Goal: Transaction & Acquisition: Subscribe to service/newsletter

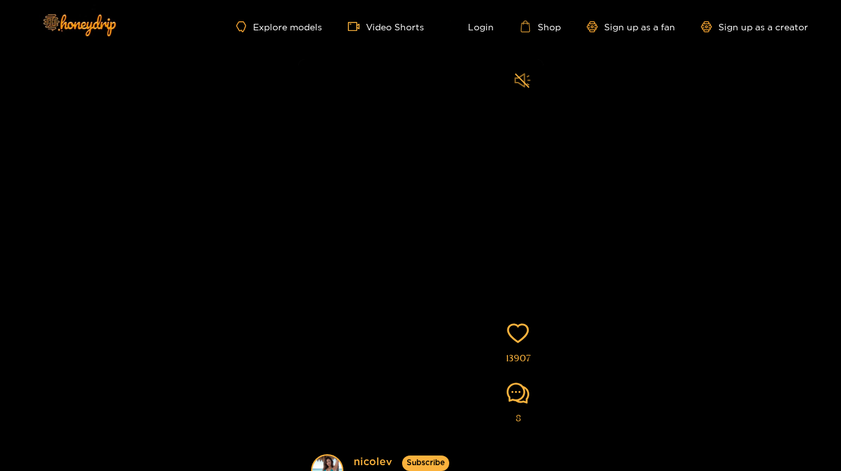
click at [522, 78] on icon "sound" at bounding box center [522, 80] width 16 height 16
click at [303, 28] on link "Explore models" at bounding box center [278, 26] width 85 height 11
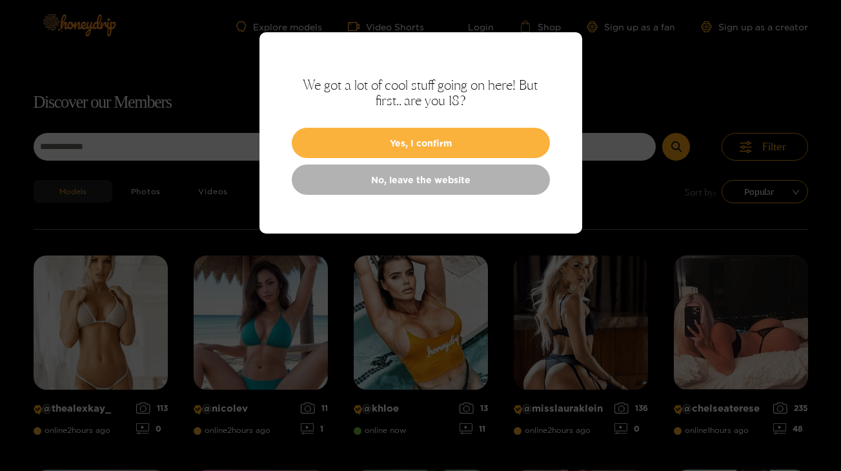
click at [498, 141] on button "Yes, I confirm" at bounding box center [421, 143] width 258 height 30
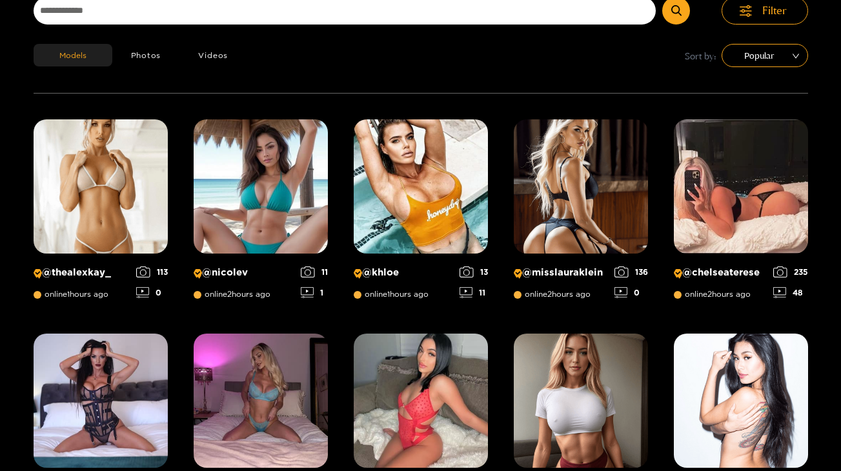
scroll to position [137, 0]
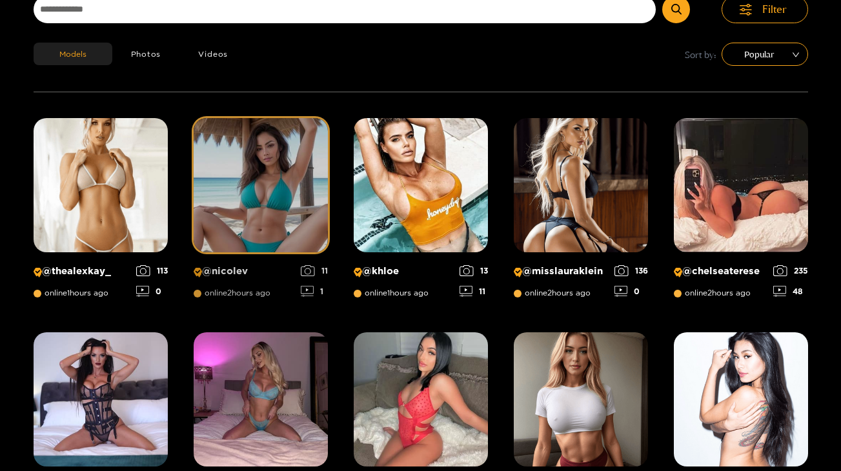
click at [323, 147] on img at bounding box center [261, 185] width 134 height 134
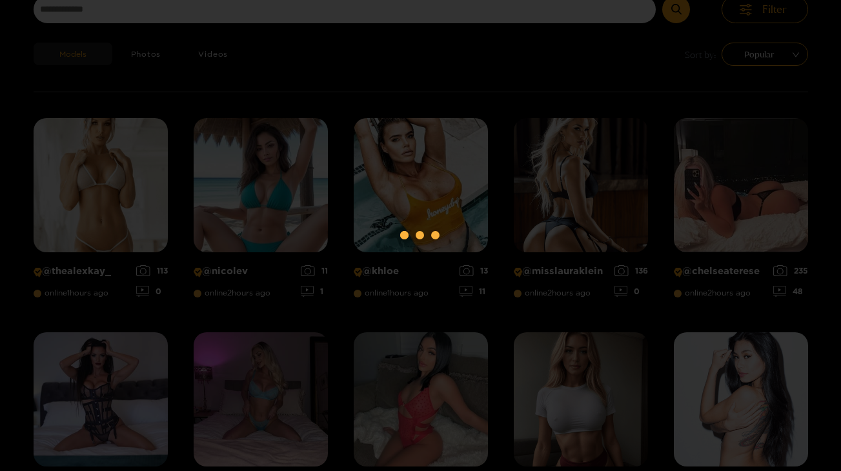
scroll to position [141, 1]
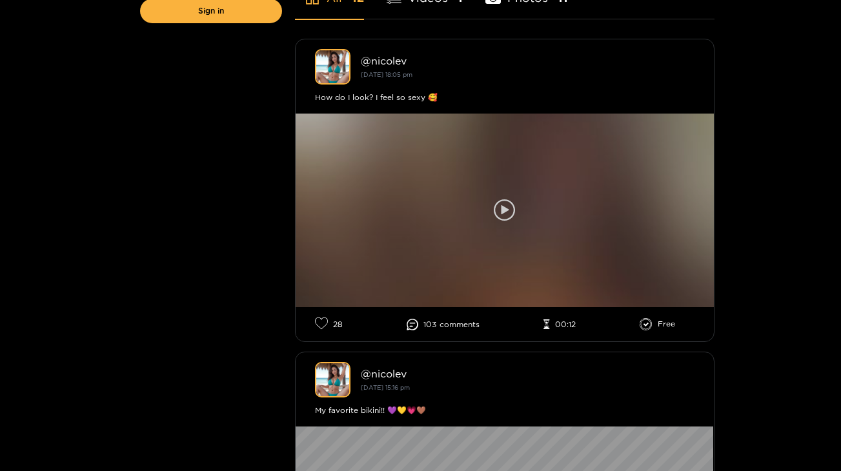
scroll to position [359, 0]
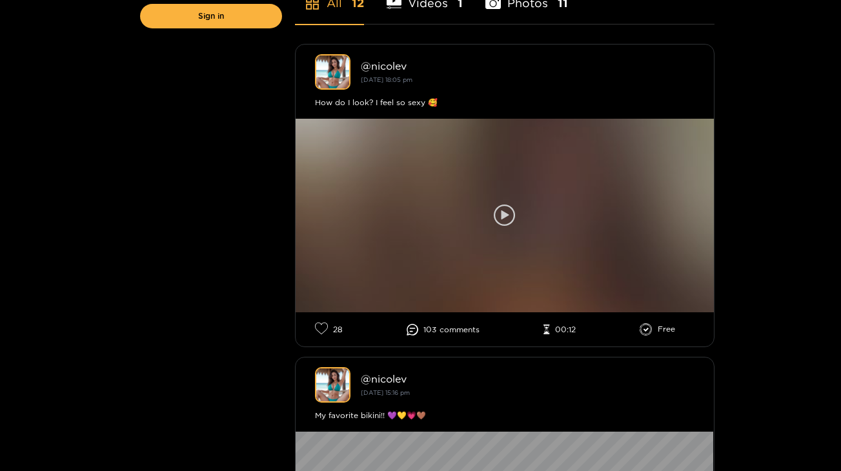
click at [506, 216] on icon at bounding box center [505, 215] width 8 height 10
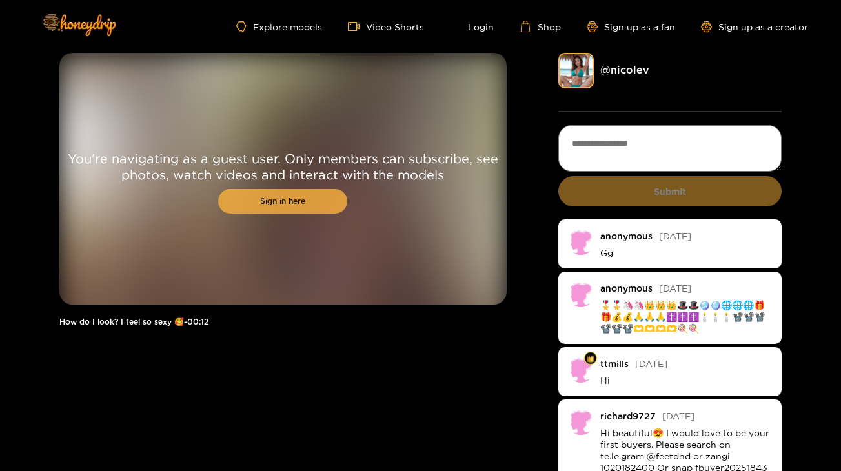
click at [266, 197] on link "Sign in here" at bounding box center [282, 201] width 129 height 25
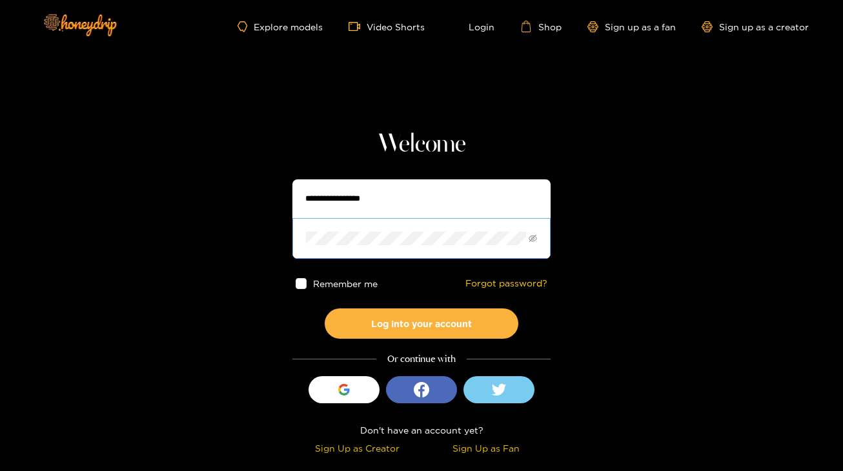
type input "******"
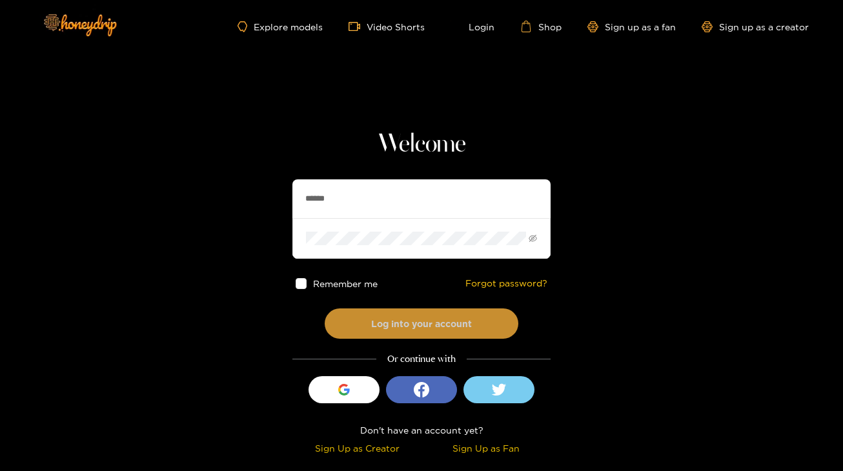
click at [468, 323] on button "Log into your account" at bounding box center [422, 324] width 194 height 30
